Goal: Check status: Check status

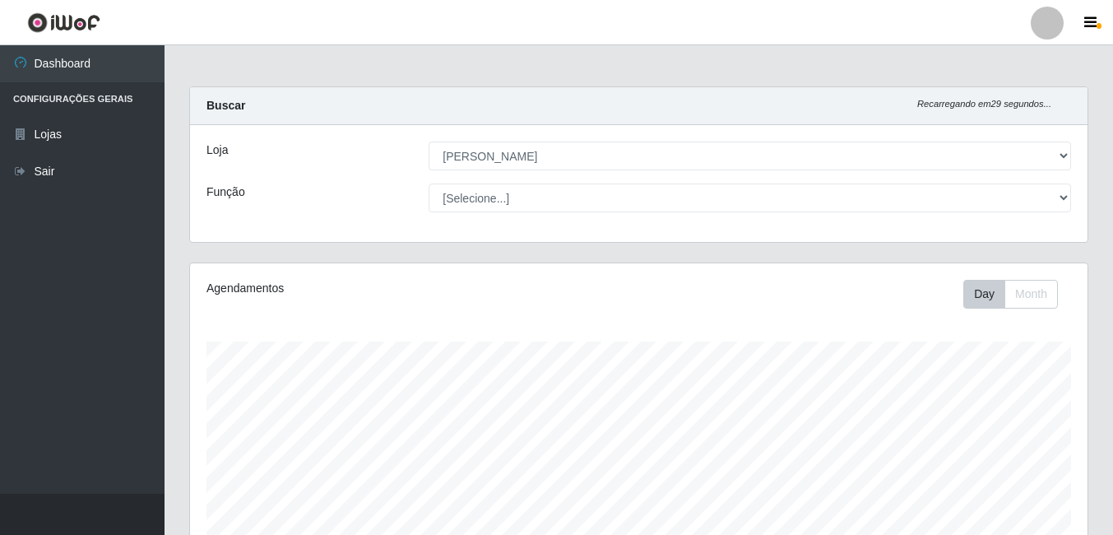
select select "402"
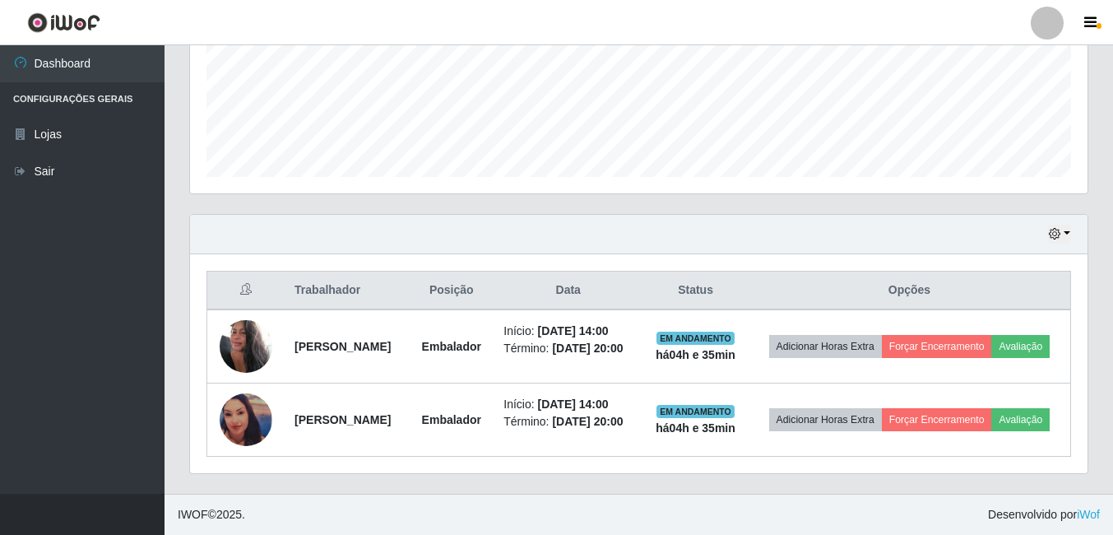
scroll to position [341, 898]
click at [1054, 228] on icon "button" at bounding box center [1055, 234] width 12 height 12
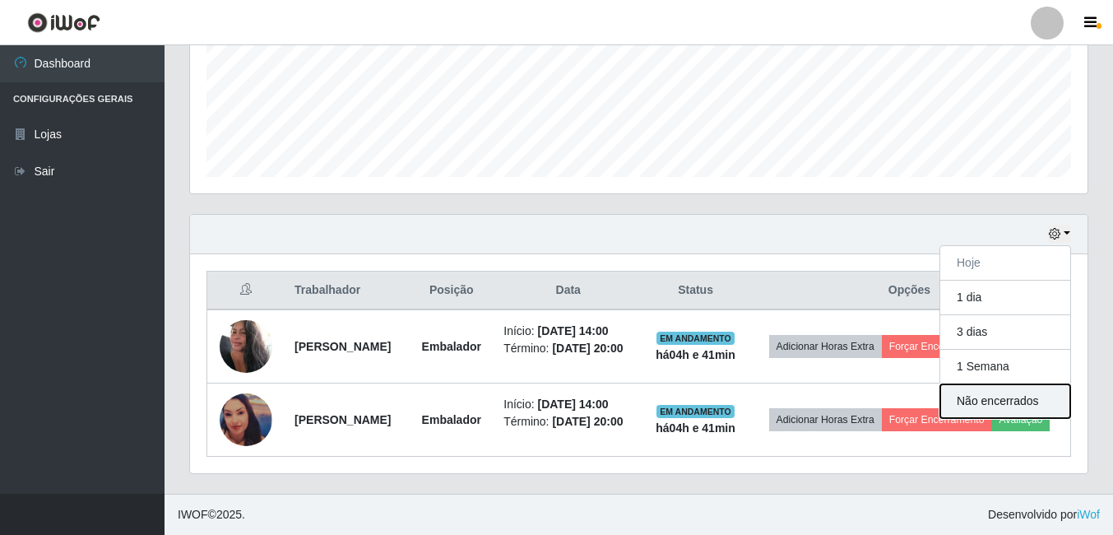
click at [1001, 384] on button "Não encerrados" at bounding box center [1005, 401] width 130 height 34
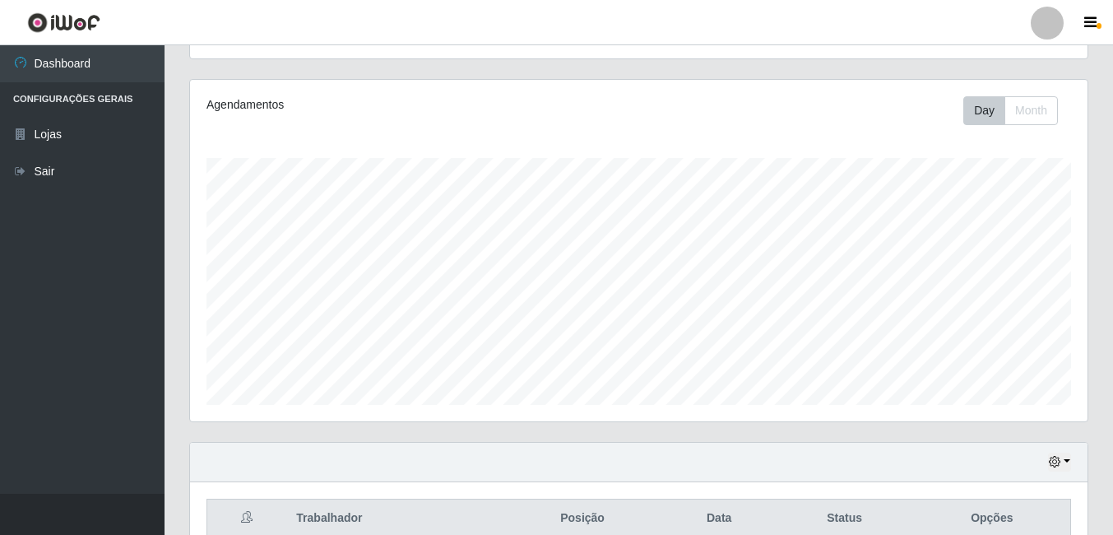
scroll to position [265, 0]
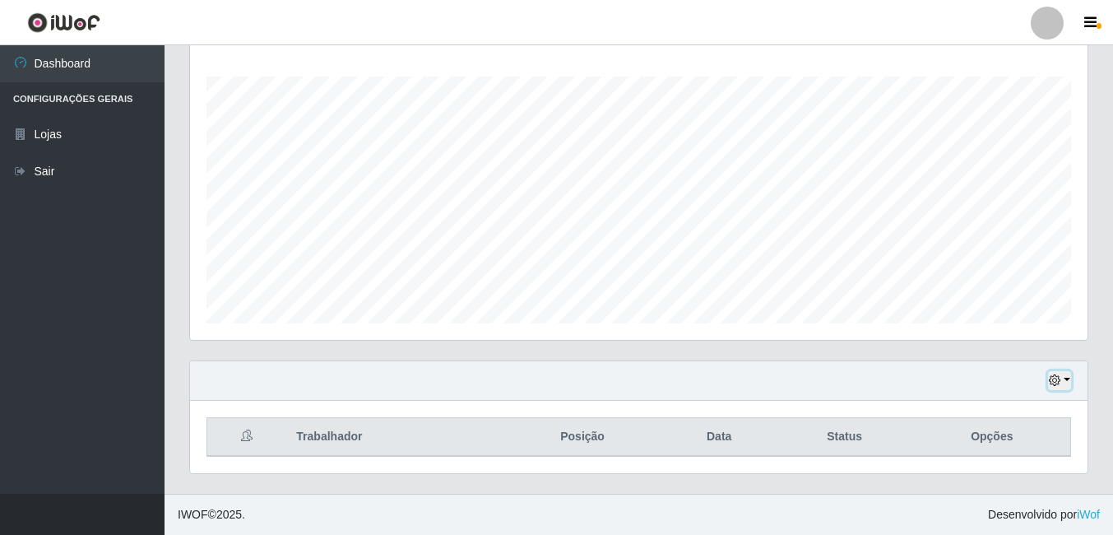
click at [1053, 380] on icon "button" at bounding box center [1055, 380] width 12 height 12
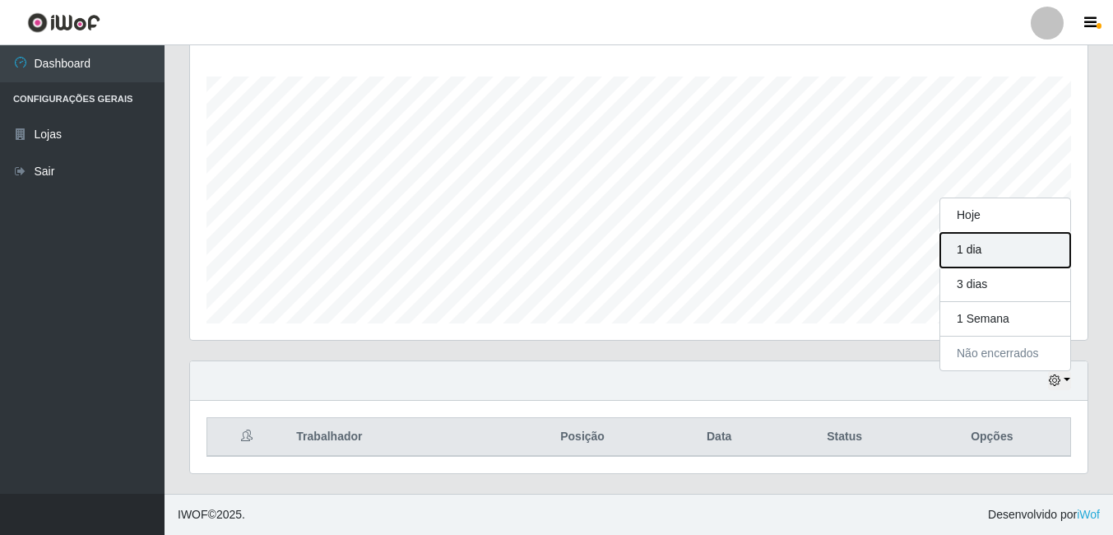
click at [990, 252] on button "1 dia" at bounding box center [1005, 250] width 130 height 35
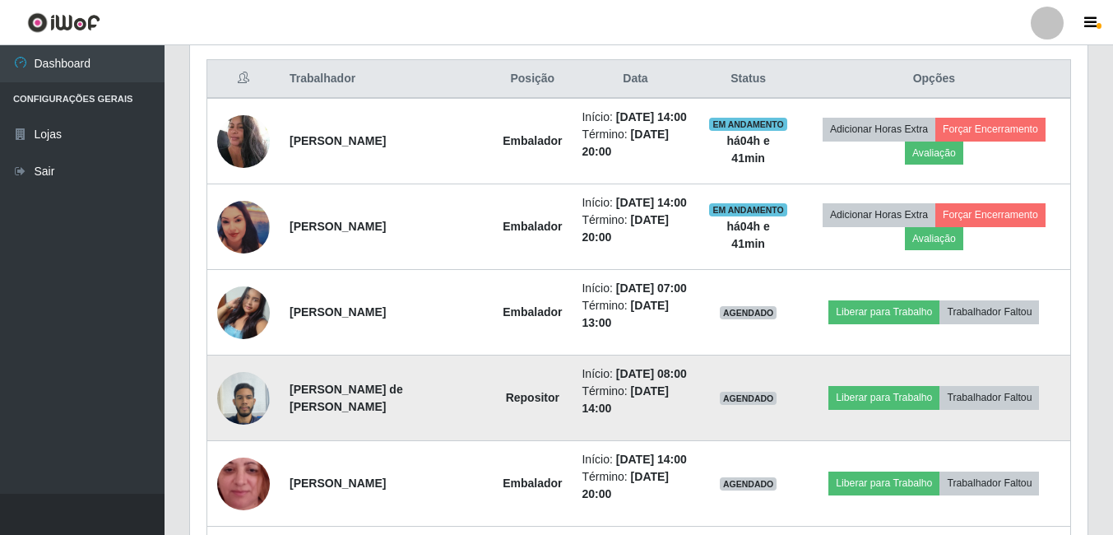
scroll to position [594, 0]
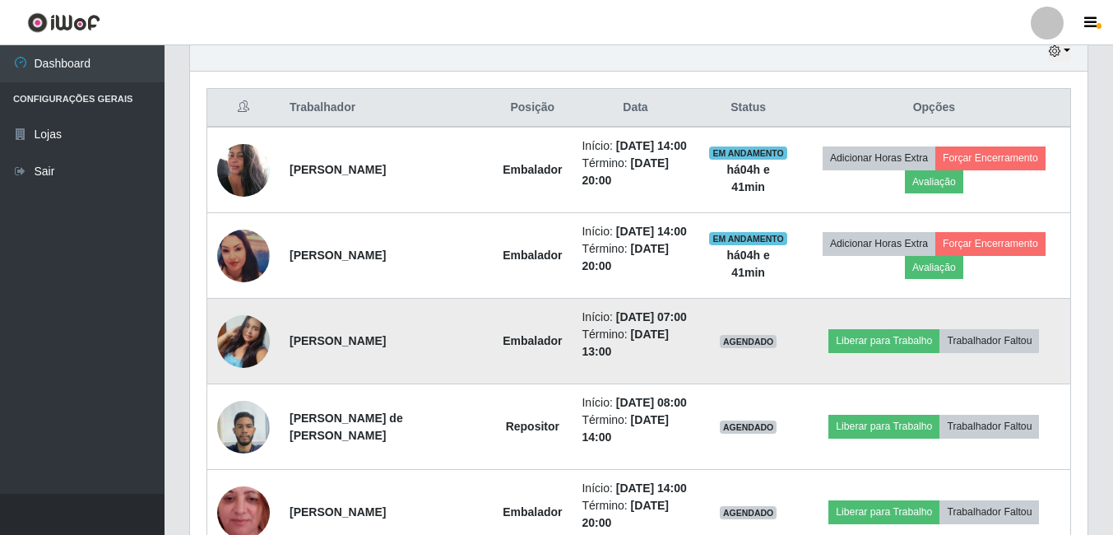
click at [247, 335] on img at bounding box center [243, 341] width 53 height 79
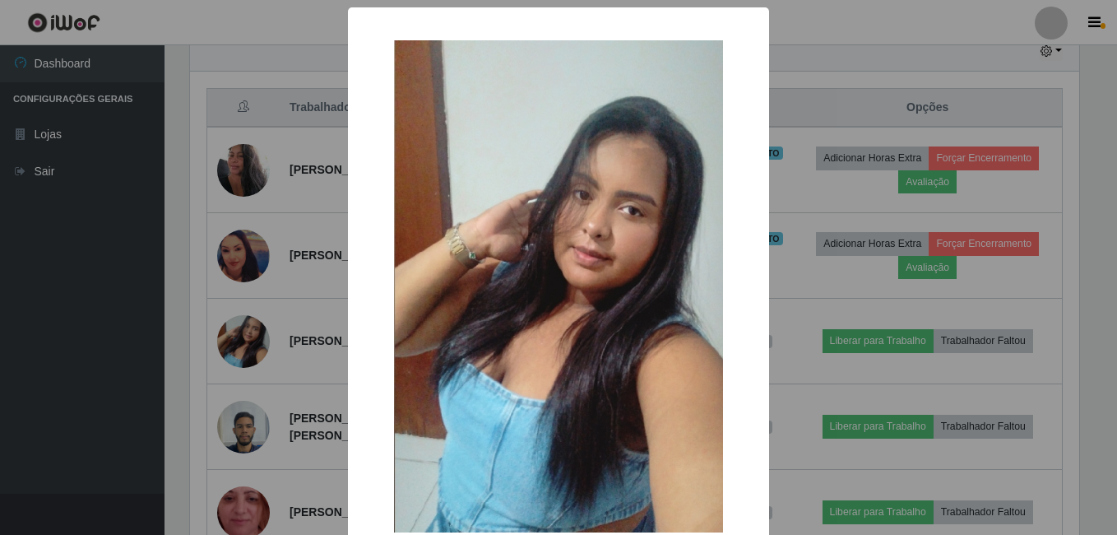
click at [65, 360] on div "× OK Cancel" at bounding box center [558, 267] width 1117 height 535
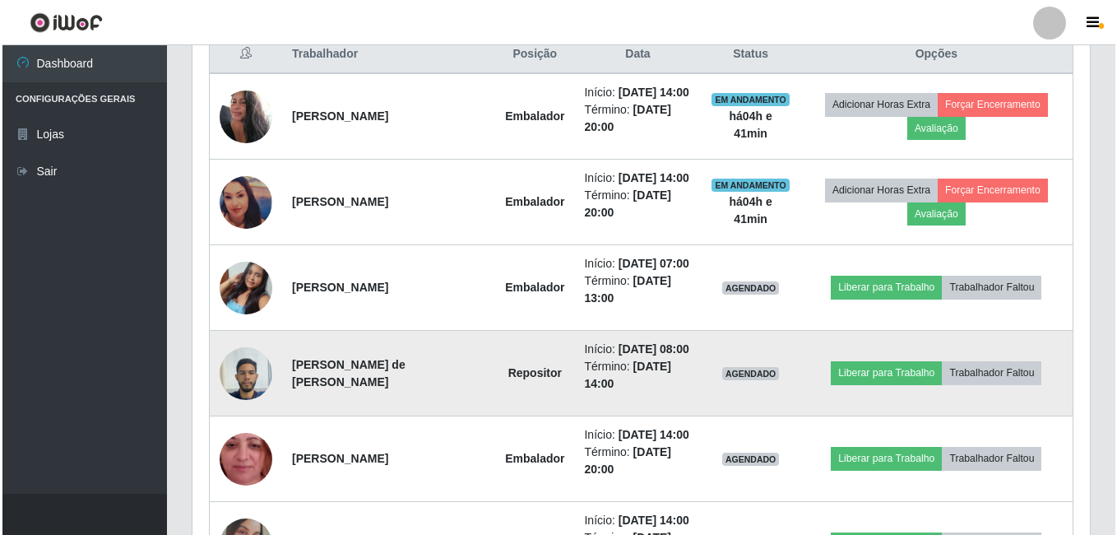
scroll to position [676, 0]
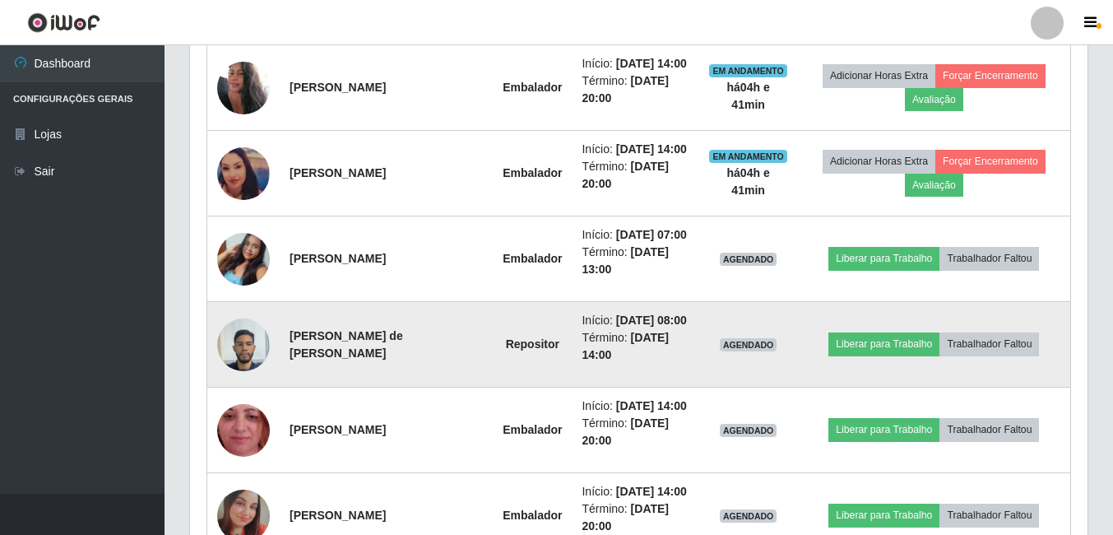
click at [243, 336] on img at bounding box center [243, 344] width 53 height 70
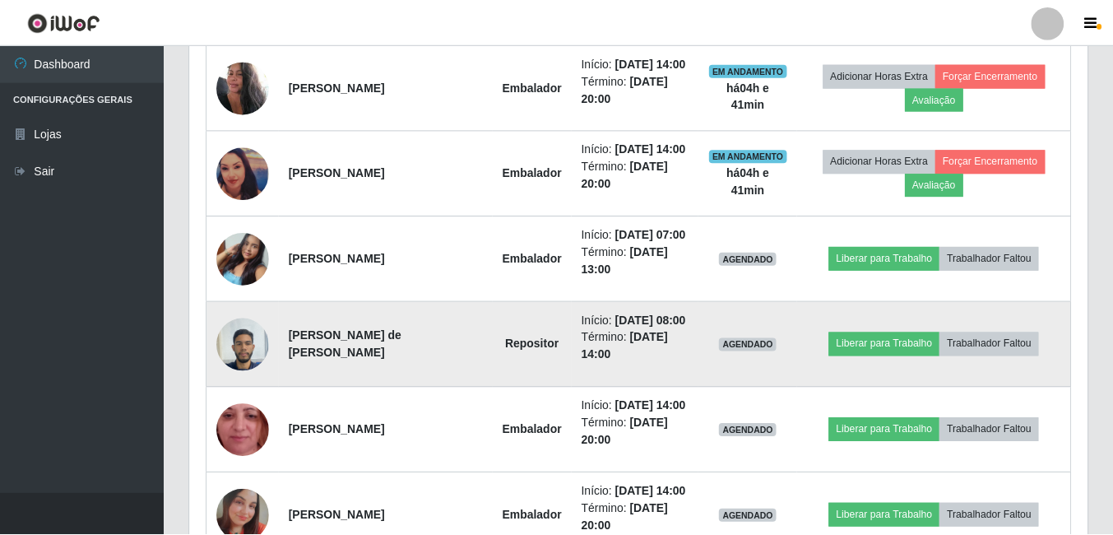
scroll to position [341, 889]
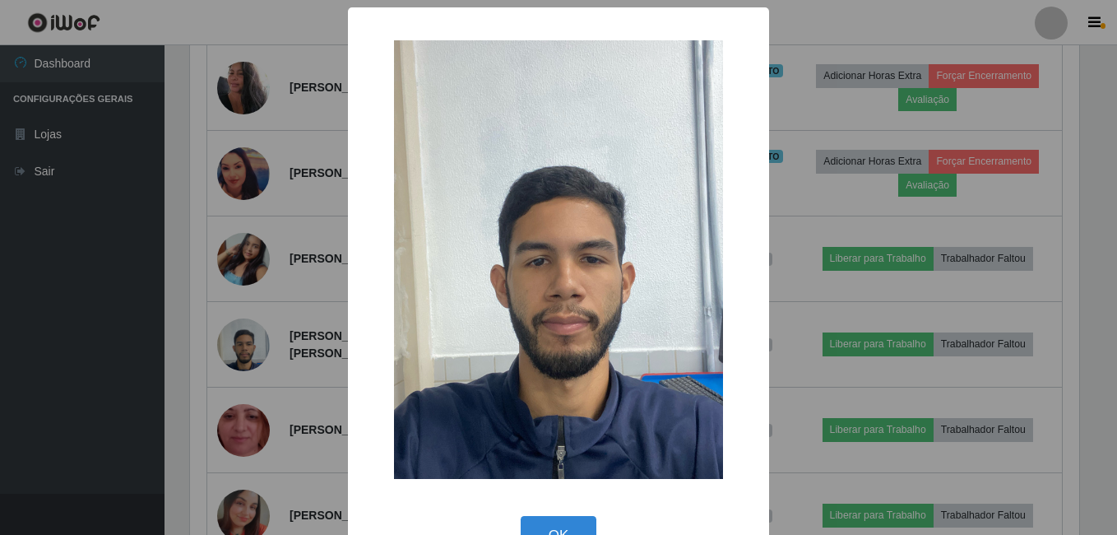
click at [55, 371] on div "× OK Cancel" at bounding box center [558, 267] width 1117 height 535
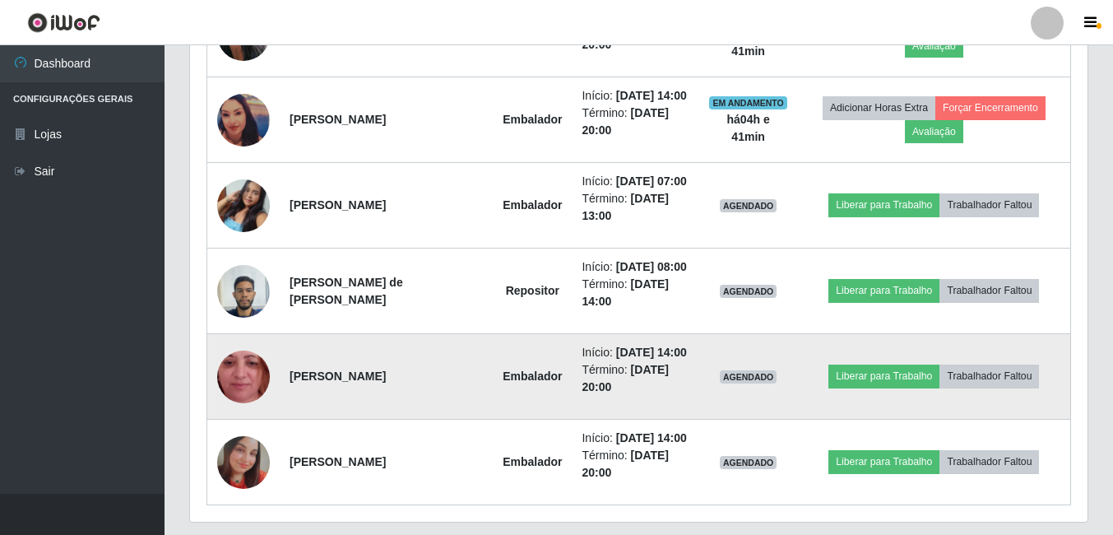
scroll to position [759, 0]
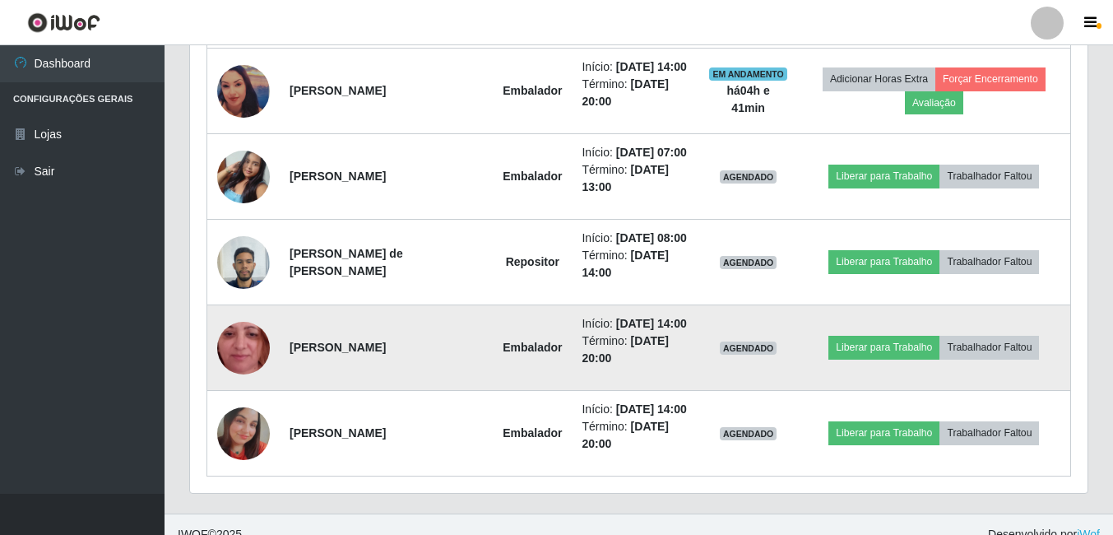
click at [239, 327] on img at bounding box center [243, 347] width 53 height 117
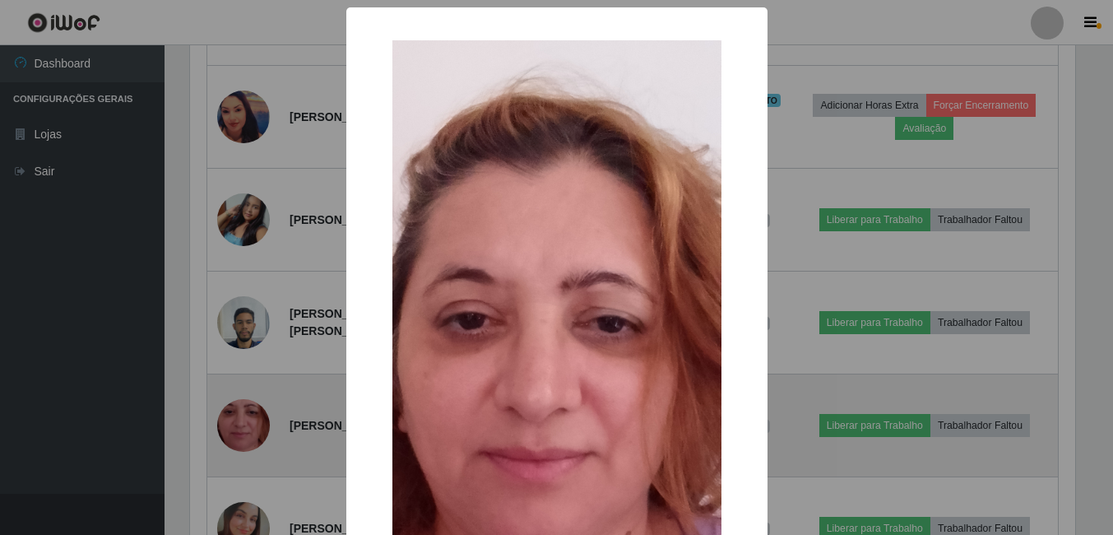
scroll to position [341, 889]
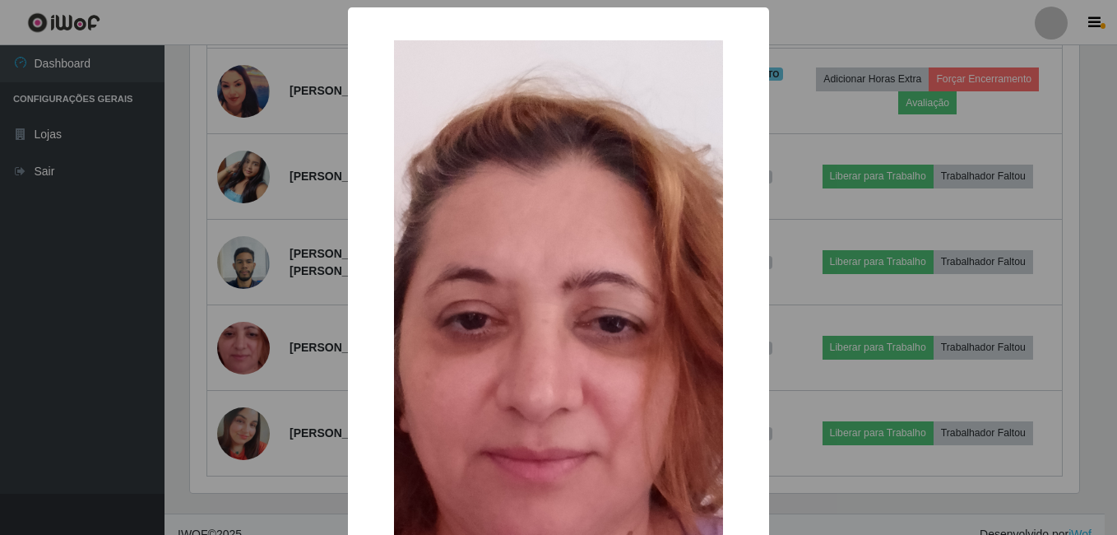
click at [32, 358] on div "× OK Cancel" at bounding box center [558, 267] width 1117 height 535
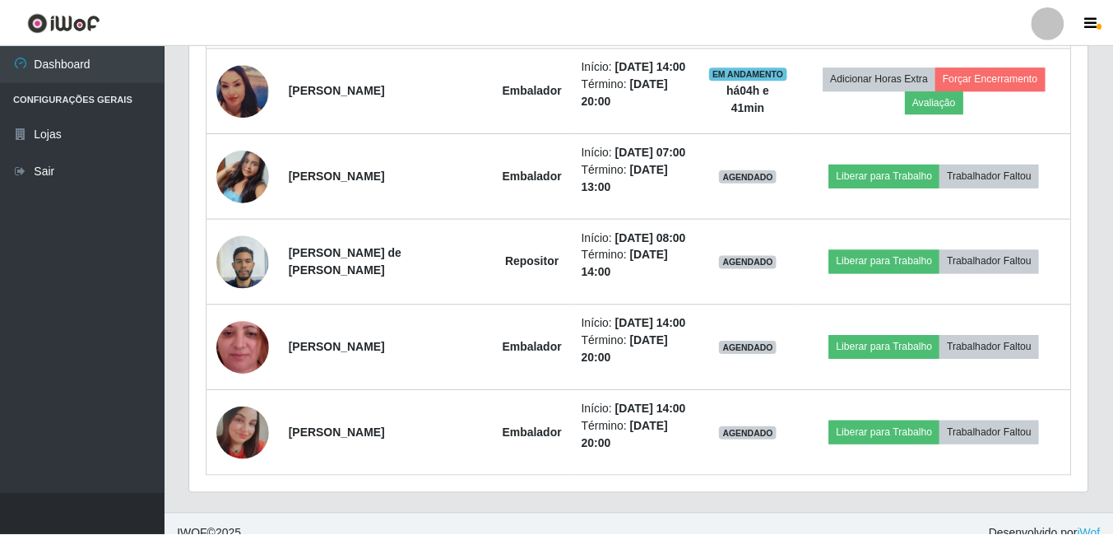
scroll to position [341, 898]
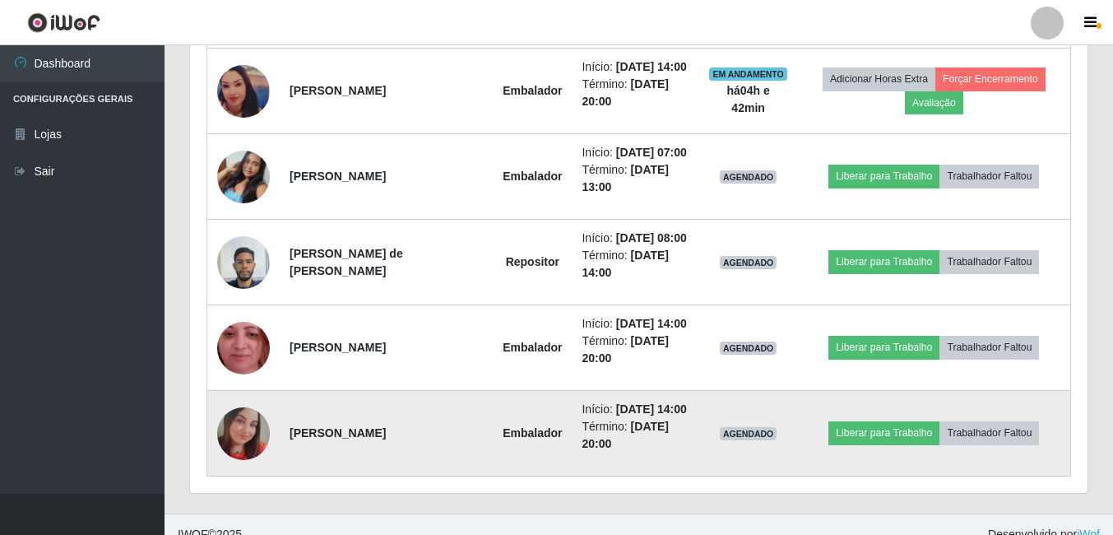
click at [248, 430] on img at bounding box center [243, 433] width 53 height 53
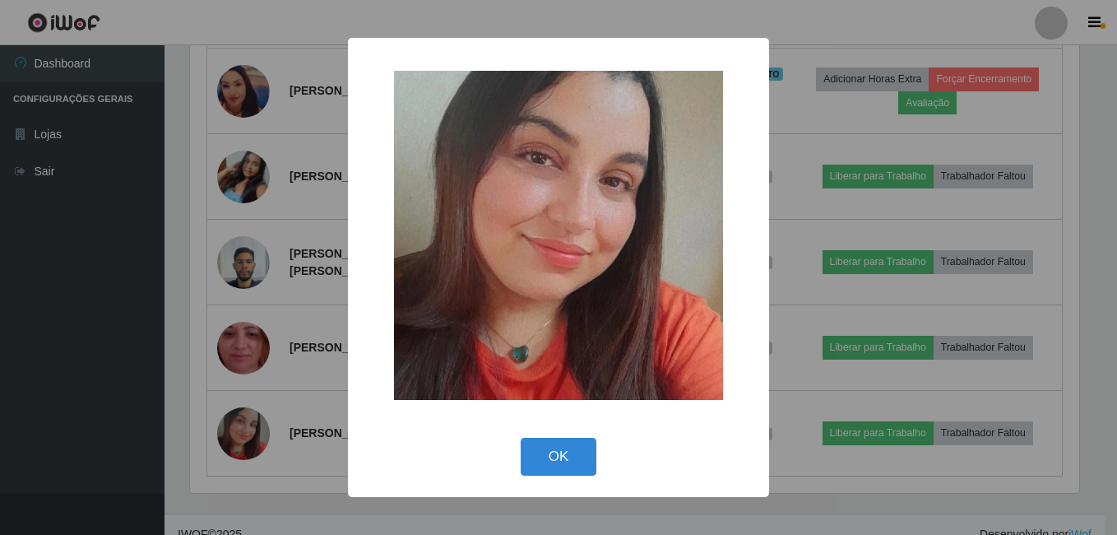
click at [57, 343] on div "× OK Cancel" at bounding box center [558, 267] width 1117 height 535
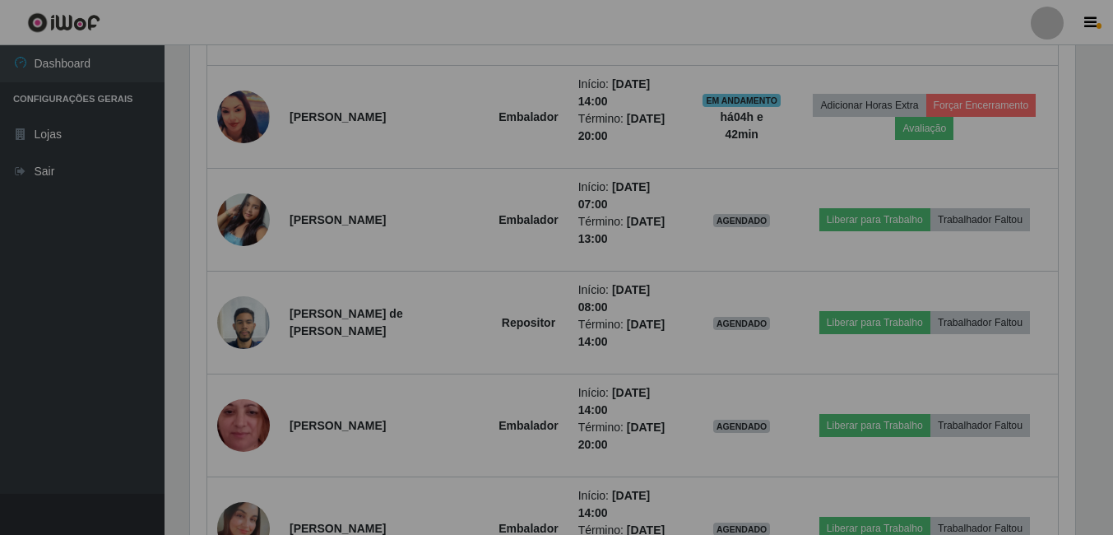
scroll to position [341, 898]
